Goal: Find specific page/section: Find specific page/section

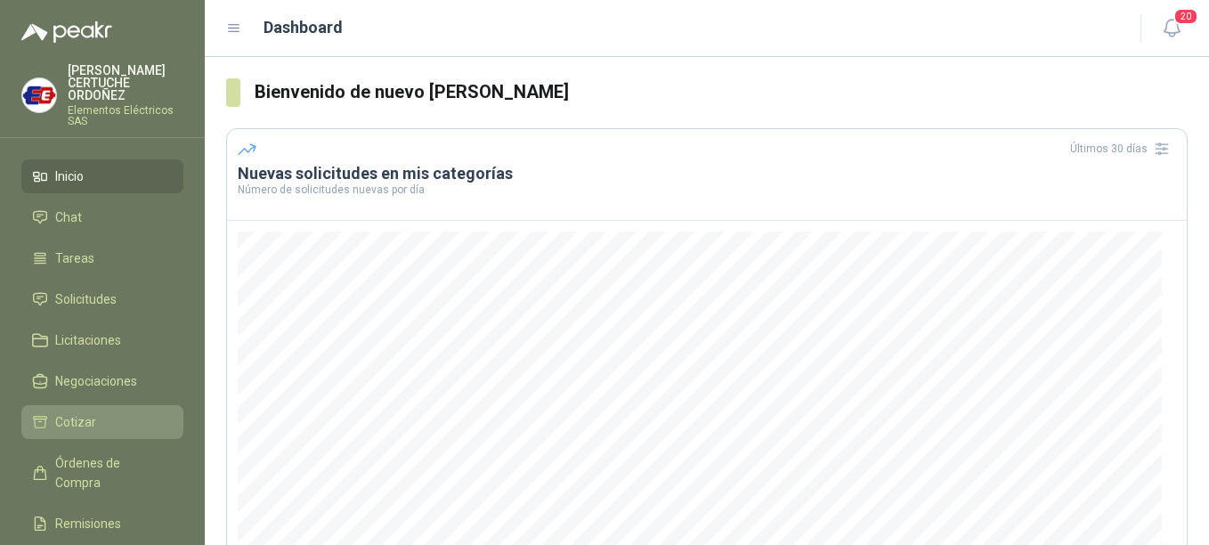
click at [76, 426] on span "Cotizar" at bounding box center [75, 422] width 41 height 20
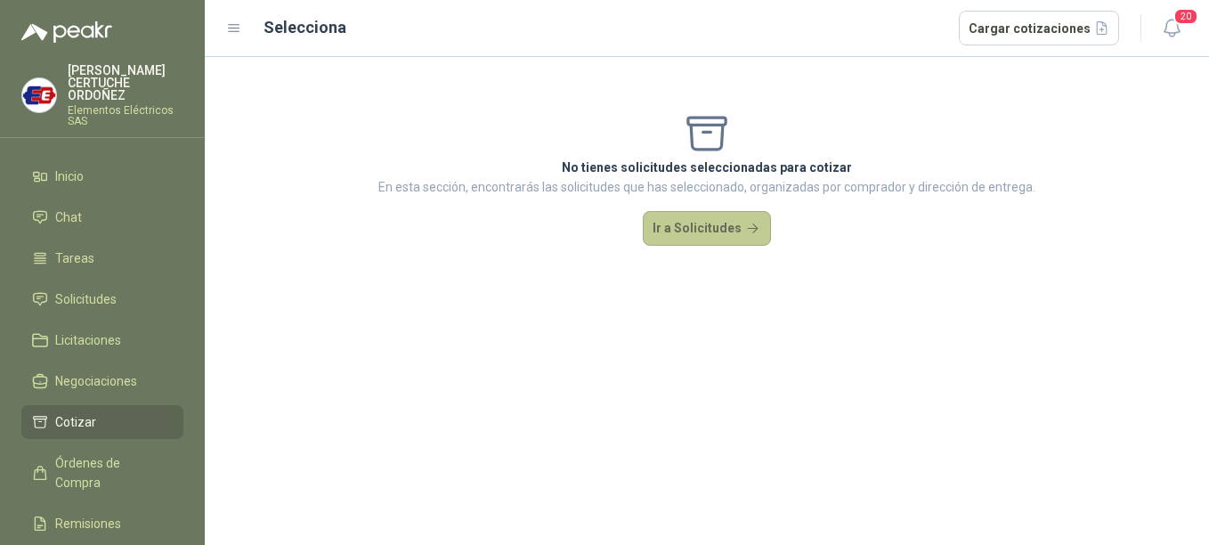
click at [698, 231] on button "Ir a Solicitudes" at bounding box center [707, 229] width 128 height 36
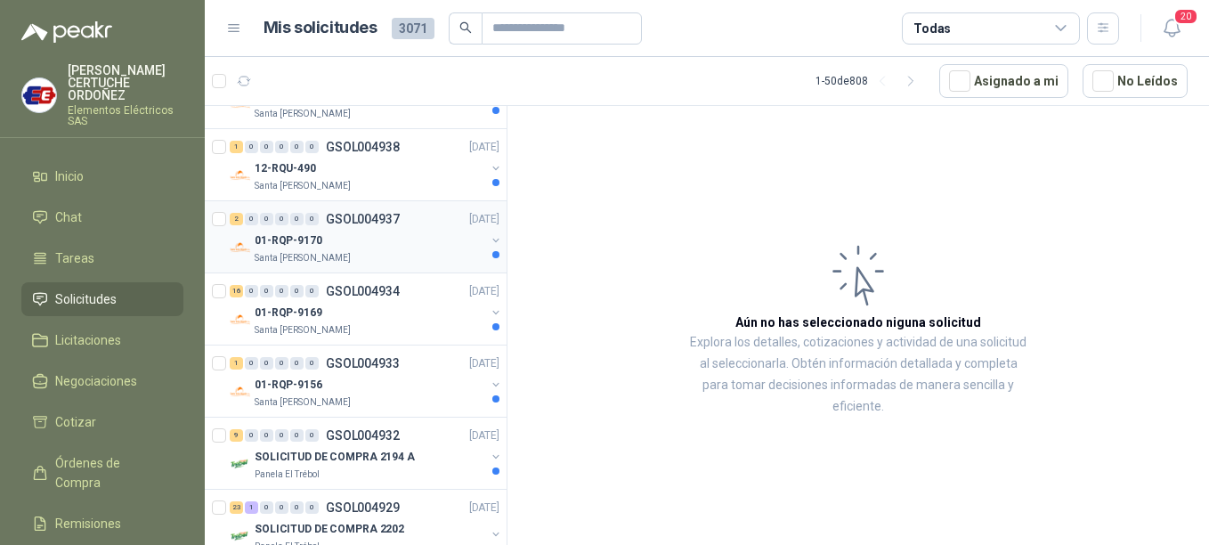
scroll to position [445, 0]
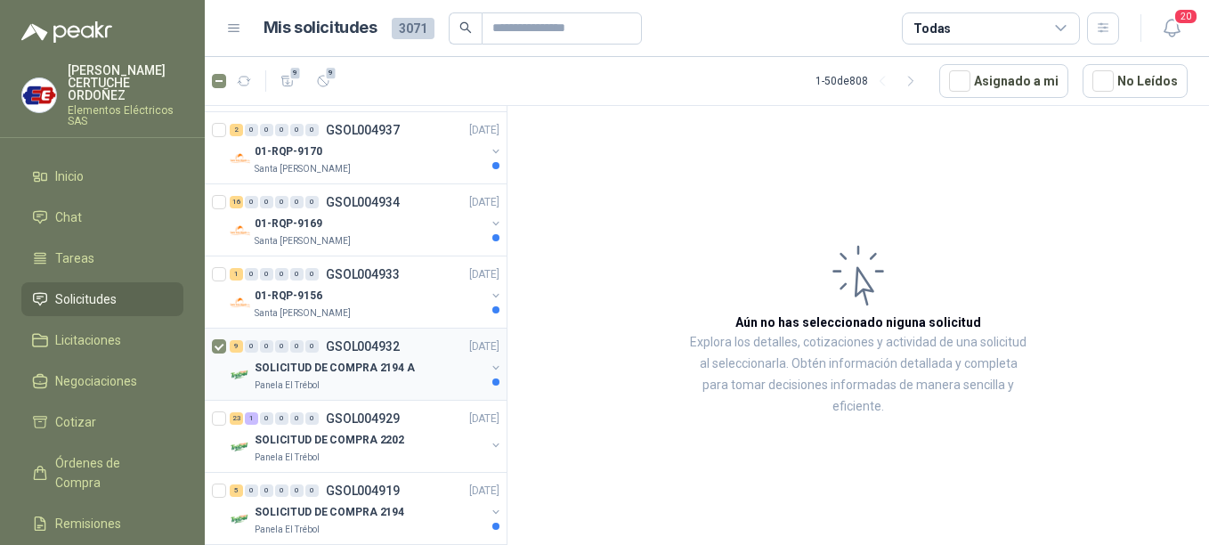
click at [314, 361] on p "SOLICITUD DE COMPRA 2194 A" at bounding box center [335, 368] width 160 height 17
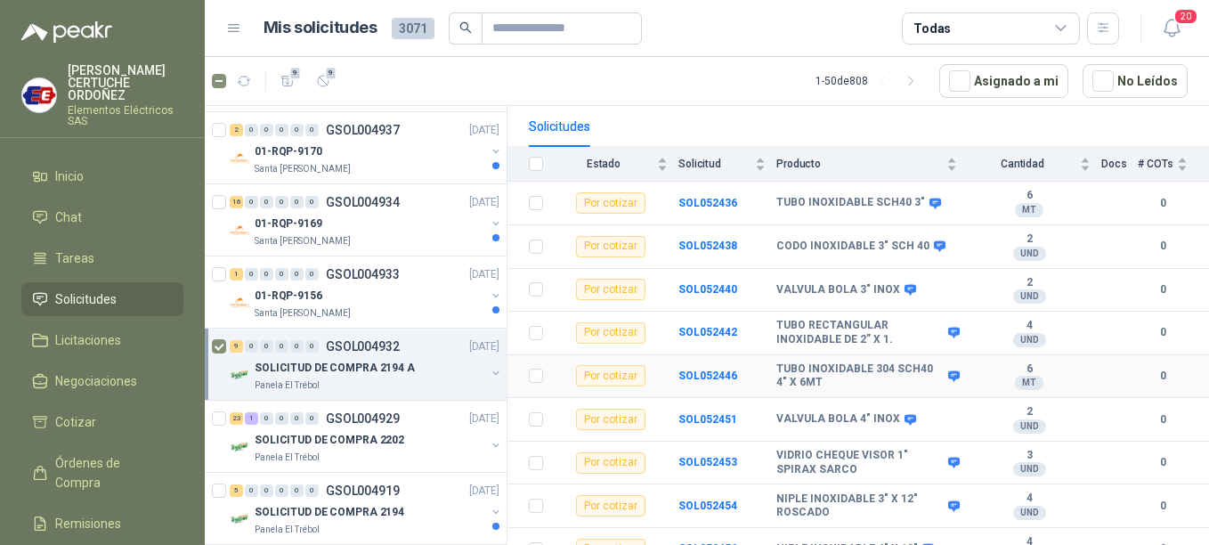
scroll to position [183, 0]
